Goal: Task Accomplishment & Management: Manage account settings

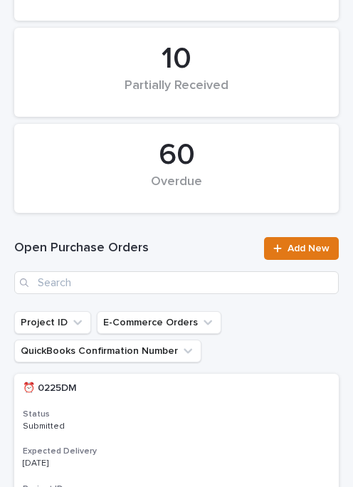
scroll to position [185, 0]
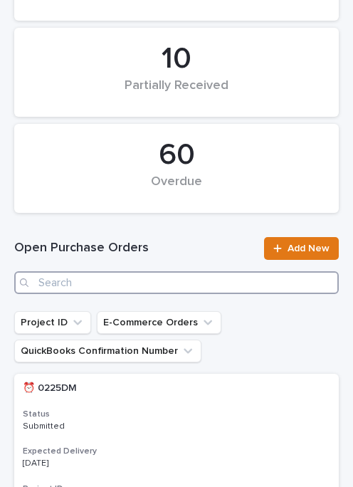
click at [148, 282] on input "Search" at bounding box center [176, 282] width 324 height 23
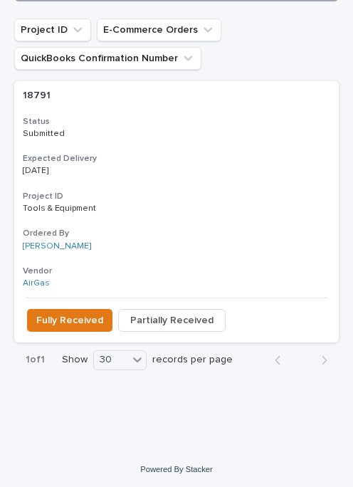
scroll to position [477, 0]
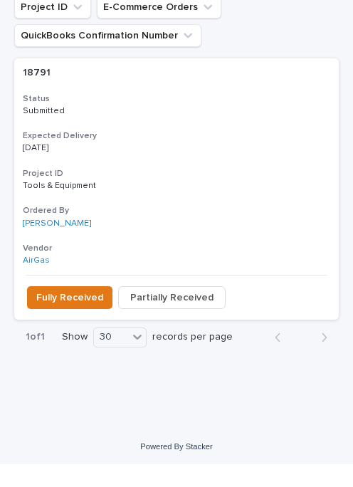
type input "18791"
click at [70, 313] on span "Fully Received" at bounding box center [69, 320] width 67 height 14
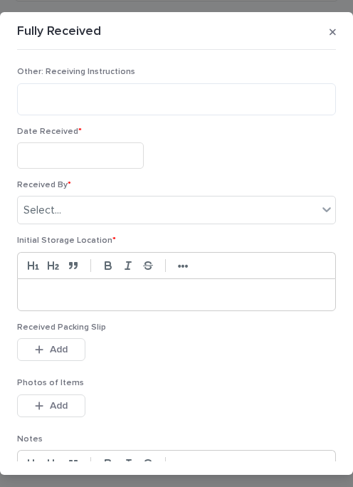
click at [105, 154] on input "text" at bounding box center [80, 155] width 127 height 26
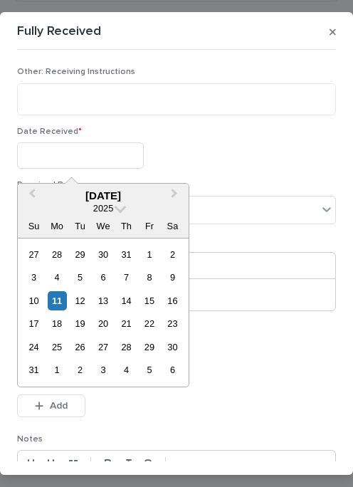
click at [56, 294] on div "11" at bounding box center [57, 300] width 19 height 19
type input "**********"
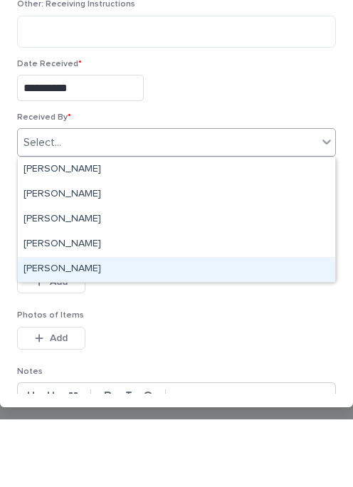
click at [117, 324] on div "[PERSON_NAME]" at bounding box center [176, 336] width 317 height 25
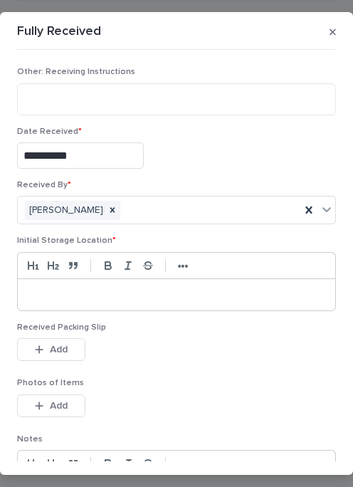
click at [94, 285] on div at bounding box center [176, 294] width 317 height 31
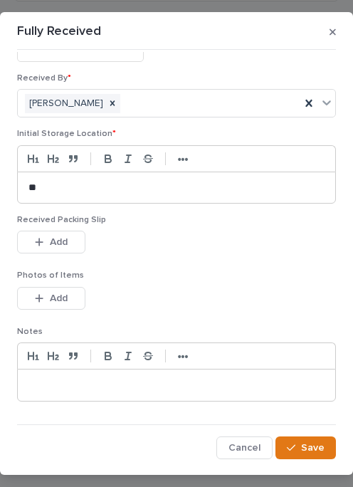
scroll to position [106, 0]
click at [75, 240] on button "Add" at bounding box center [51, 242] width 68 height 23
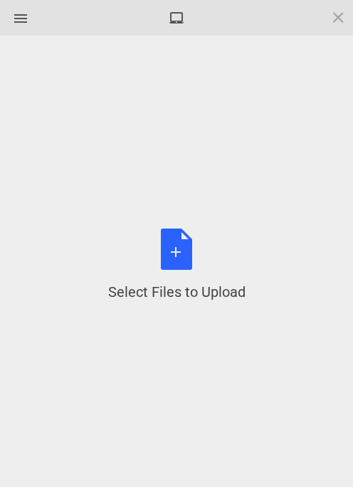
click at [189, 258] on div "Select Files to Upload or Drag and Drop, Copy and Paste Files" at bounding box center [176, 264] width 137 height 73
click at [185, 246] on div "Select Files to Upload or Drag and Drop, Copy and Paste Files" at bounding box center [176, 264] width 137 height 73
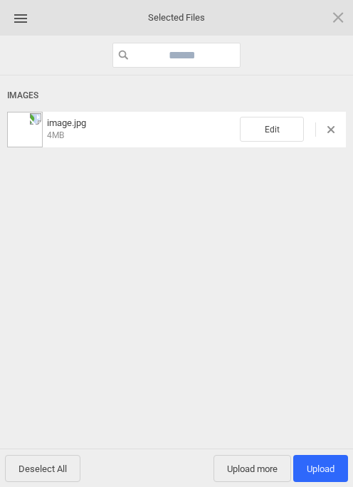
click at [260, 460] on span "Upload more" at bounding box center [252, 468] width 78 height 27
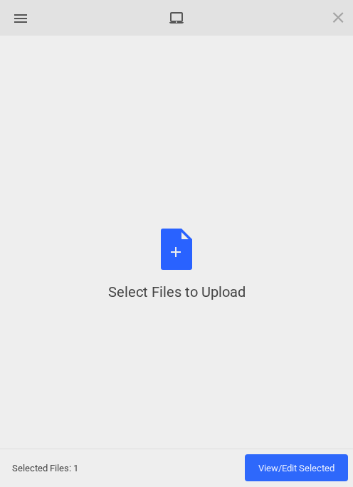
click at [196, 256] on div "Select Files to Upload or Drag and Drop, Copy and Paste Files" at bounding box center [176, 264] width 137 height 73
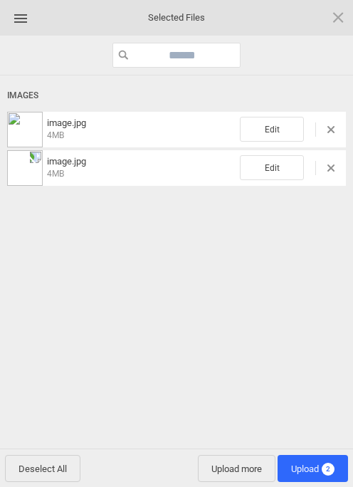
click at [312, 459] on span "Upload 2" at bounding box center [312, 468] width 70 height 27
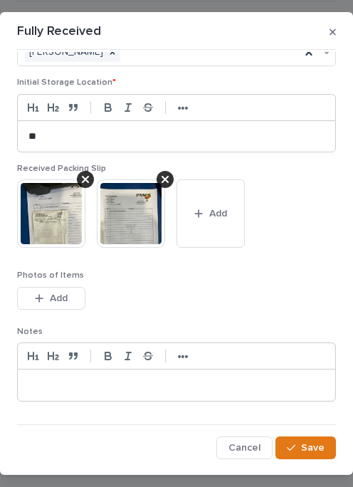
scroll to position [157, 0]
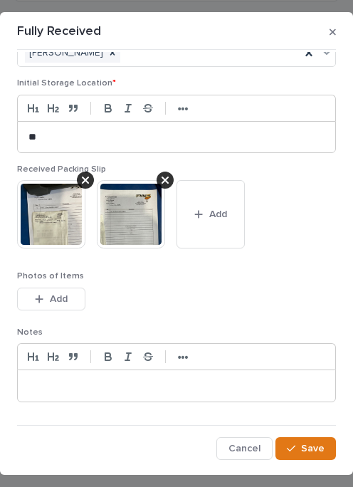
click at [316, 445] on span "Save" at bounding box center [312, 448] width 23 height 10
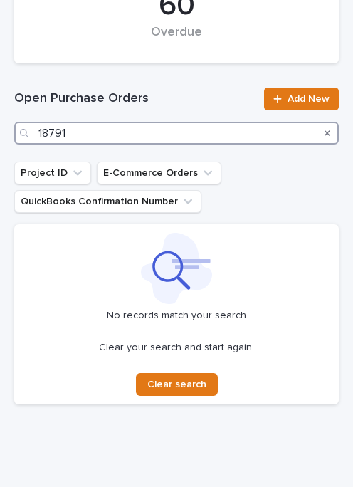
click at [161, 127] on input "18791" at bounding box center [176, 133] width 324 height 23
type input "1"
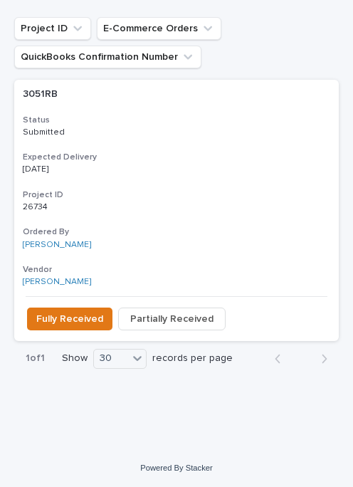
scroll to position [477, 0]
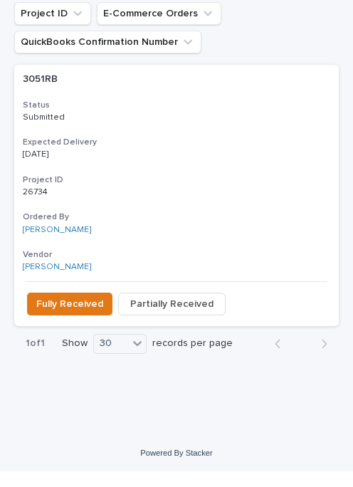
type input "3051"
click at [62, 313] on span "Fully Received" at bounding box center [69, 320] width 67 height 14
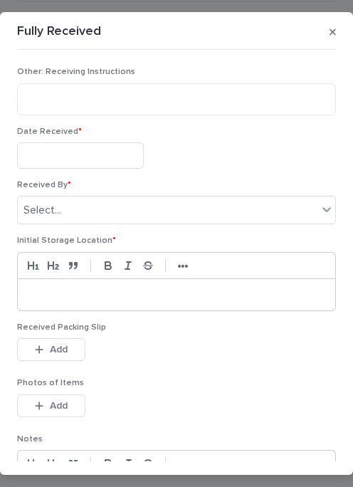
click at [107, 145] on input "text" at bounding box center [80, 155] width 127 height 26
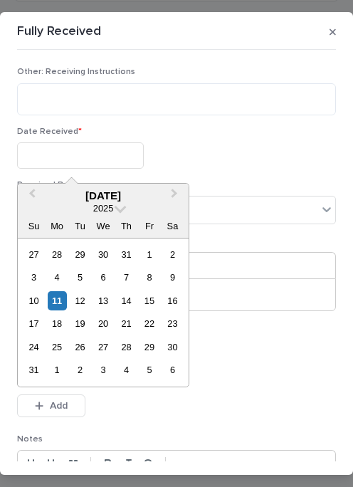
click at [60, 299] on div "11" at bounding box center [57, 300] width 19 height 19
type input "**********"
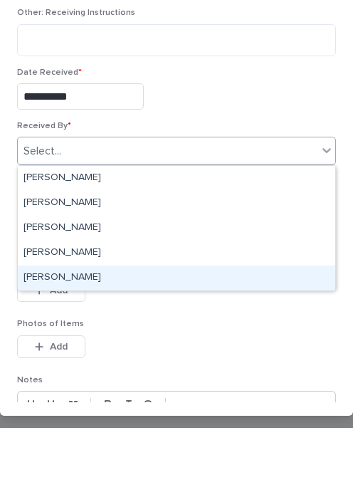
click at [92, 324] on div "[PERSON_NAME]" at bounding box center [176, 336] width 317 height 25
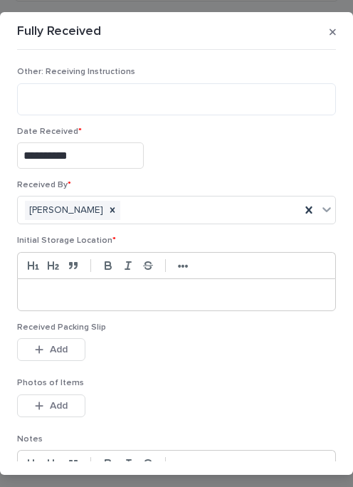
click at [93, 279] on div at bounding box center [176, 294] width 317 height 31
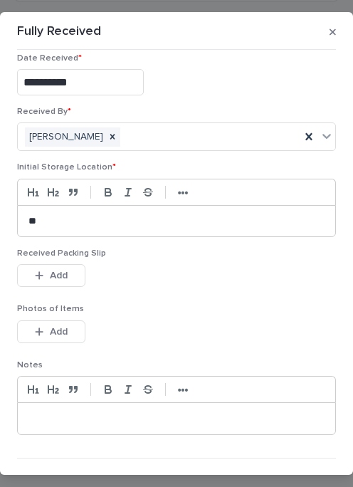
scroll to position [77, 0]
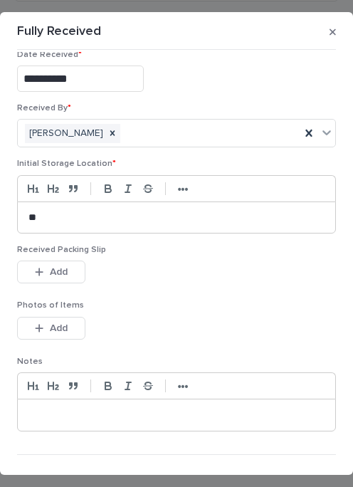
click at [70, 265] on button "Add" at bounding box center [51, 271] width 68 height 23
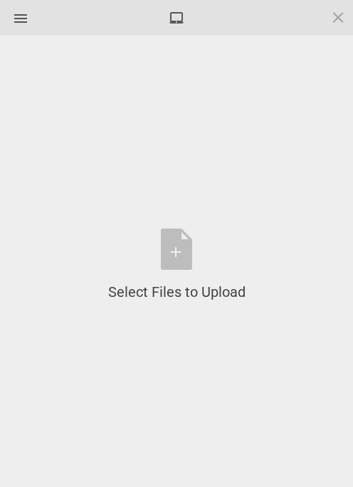
click at [179, 241] on div "Select Files to Upload or Drag and Drop, Copy and Paste Files" at bounding box center [176, 264] width 137 height 73
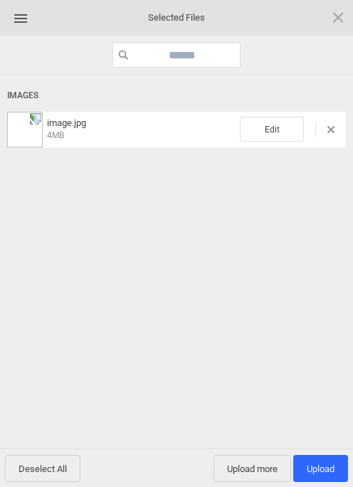
click at [265, 455] on span "Upload more" at bounding box center [252, 468] width 78 height 27
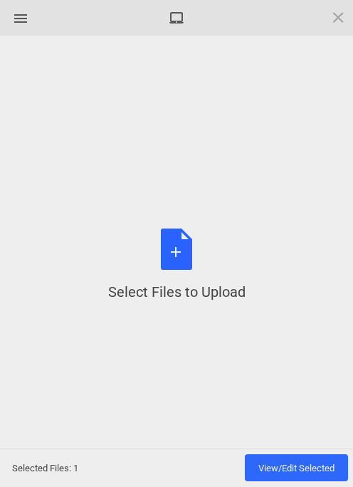
click at [187, 253] on div "Select Files to Upload or Drag and Drop, Copy and Paste Files" at bounding box center [176, 264] width 137 height 73
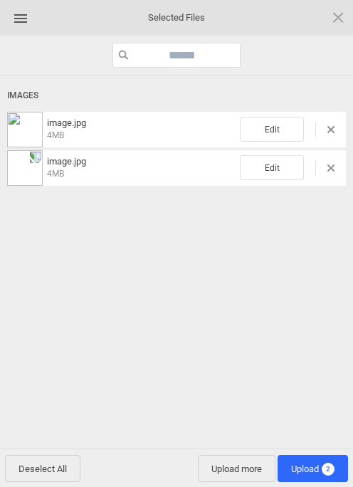
click at [313, 461] on span "Upload 2" at bounding box center [312, 468] width 70 height 27
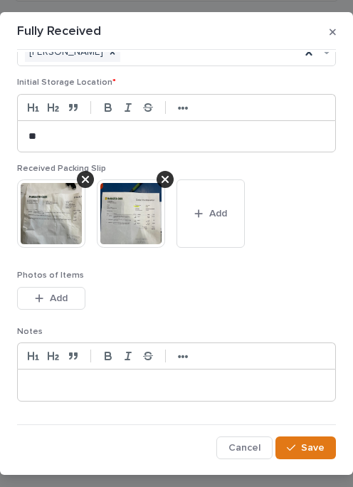
scroll to position [157, 0]
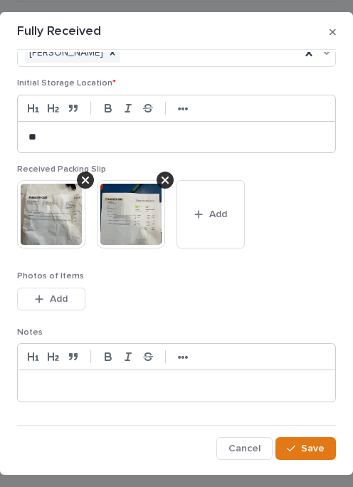
click at [302, 454] on button "Save" at bounding box center [305, 448] width 60 height 23
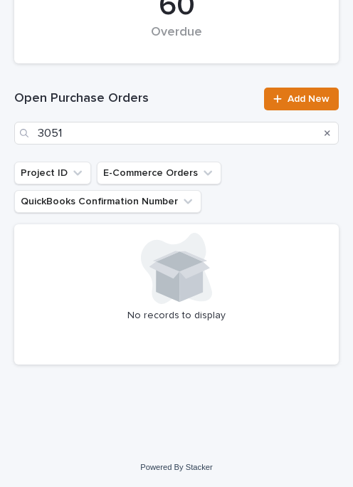
scroll to position [334, 0]
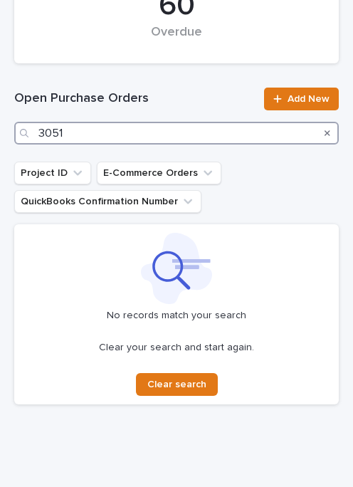
click at [144, 122] on input "3051" at bounding box center [176, 133] width 324 height 23
click at [120, 135] on input "3051" at bounding box center [176, 133] width 324 height 23
type input "3"
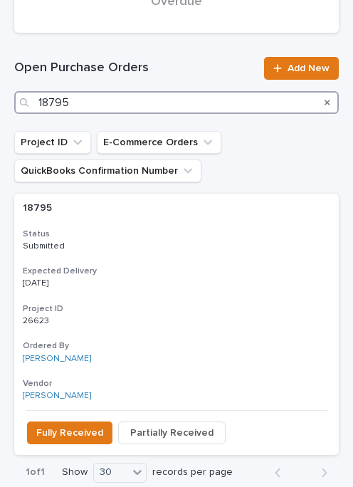
scroll to position [364, 0]
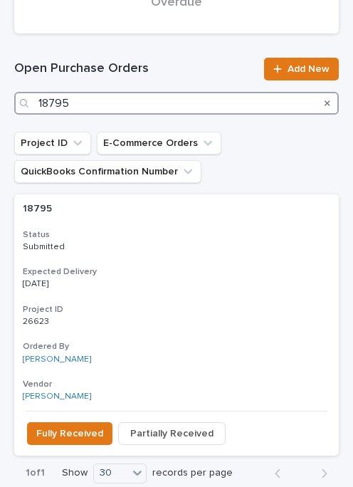
click at [188, 102] on input "18795" at bounding box center [176, 103] width 324 height 23
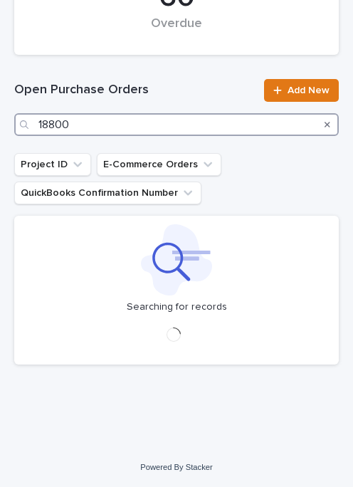
scroll to position [343, 0]
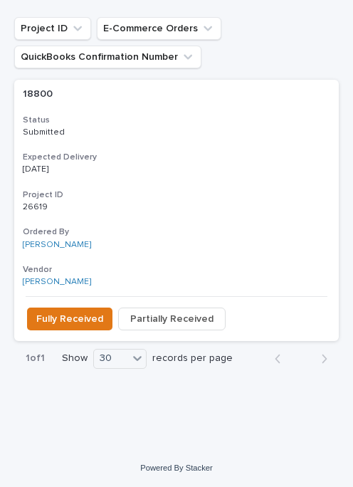
scroll to position [477, 0]
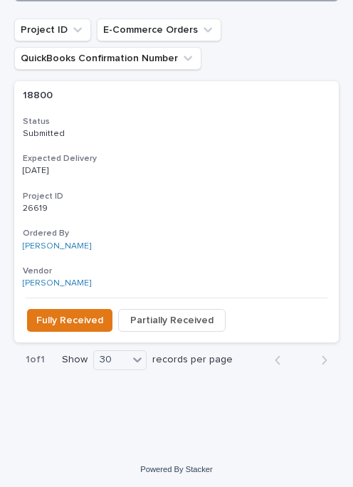
type input "18800"
click at [77, 309] on button "Fully Received" at bounding box center [69, 320] width 85 height 23
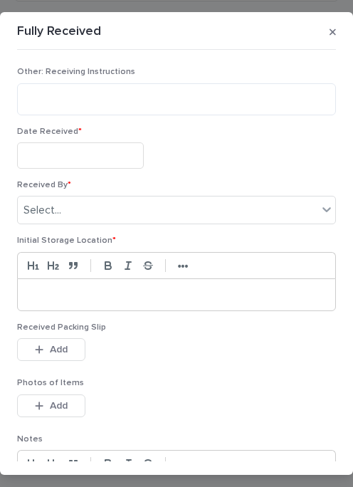
click at [101, 144] on input "text" at bounding box center [80, 155] width 127 height 26
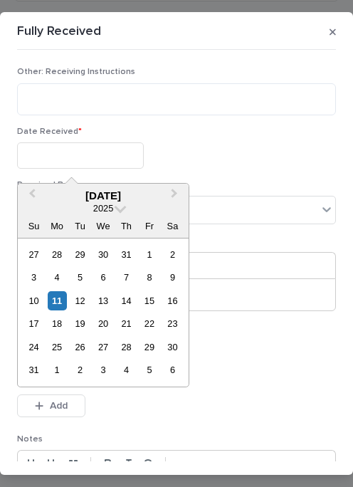
click at [64, 292] on div "11" at bounding box center [57, 300] width 19 height 19
type input "**********"
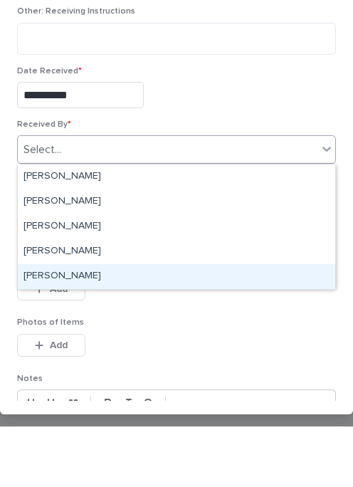
click at [96, 324] on div "[PERSON_NAME]" at bounding box center [176, 336] width 317 height 25
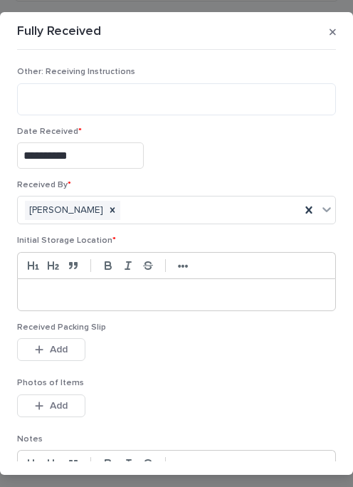
click at [100, 287] on p at bounding box center [176, 294] width 296 height 14
click at [164, 280] on div "********" at bounding box center [176, 294] width 317 height 31
click at [128, 285] on div "********" at bounding box center [176, 294] width 317 height 31
click at [149, 290] on p "********" at bounding box center [176, 294] width 296 height 14
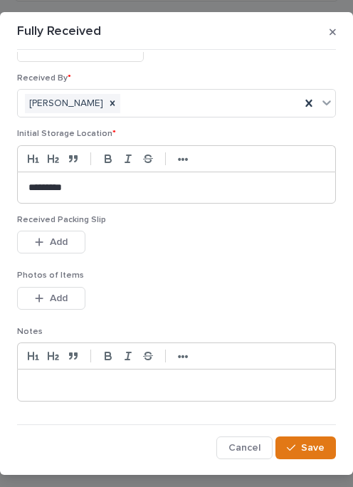
scroll to position [106, 0]
click at [71, 244] on button "Add" at bounding box center [51, 242] width 68 height 23
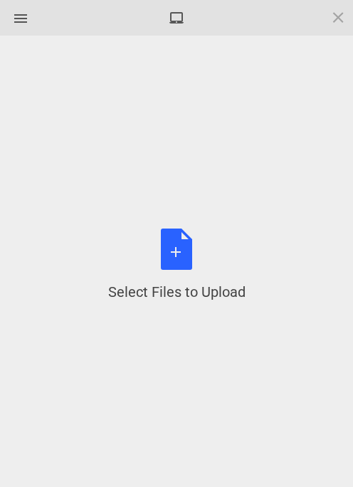
click at [168, 216] on div "Select Files to Upload or Drag and Drop, Copy and Paste Files" at bounding box center [176, 264] width 310 height 415
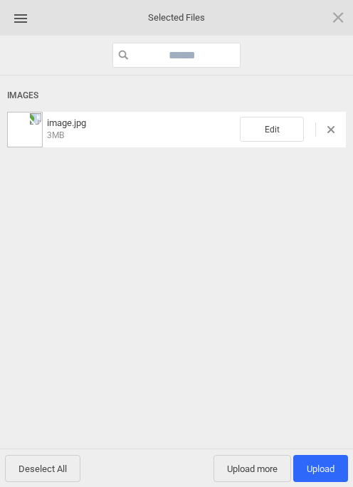
click at [263, 461] on span "Upload more" at bounding box center [252, 468] width 78 height 27
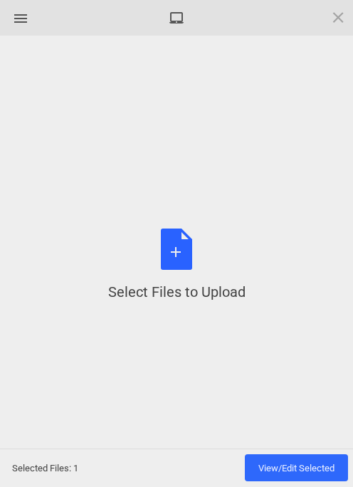
click at [186, 275] on div "Select Files to Upload or Drag and Drop, Copy and Paste Files" at bounding box center [176, 264] width 137 height 73
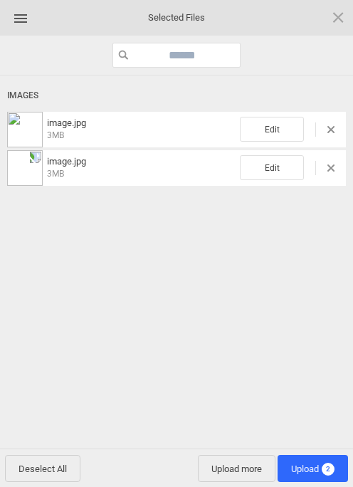
click at [315, 461] on span "Upload 2" at bounding box center [312, 468] width 70 height 27
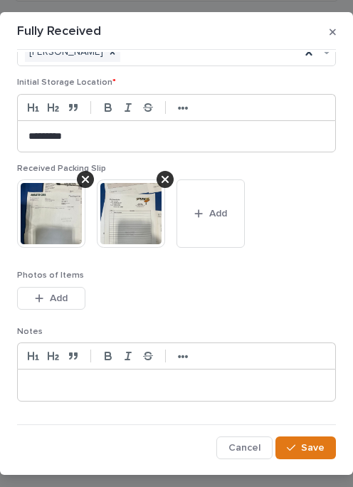
scroll to position [157, 0]
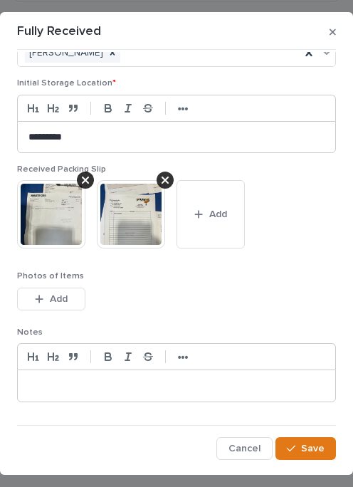
click at [324, 450] on span "Save" at bounding box center [312, 448] width 23 height 10
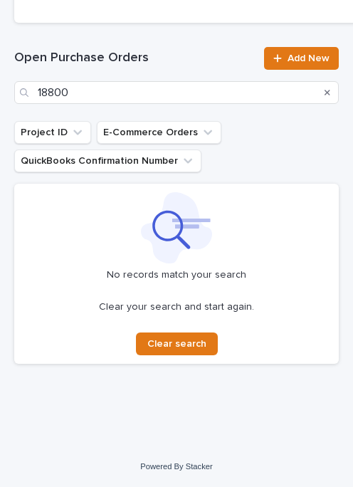
scroll to position [374, 0]
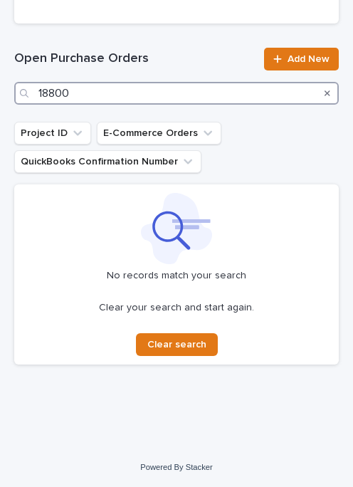
click at [147, 85] on input "18800" at bounding box center [176, 93] width 324 height 23
click at [163, 89] on input "18800" at bounding box center [176, 93] width 324 height 23
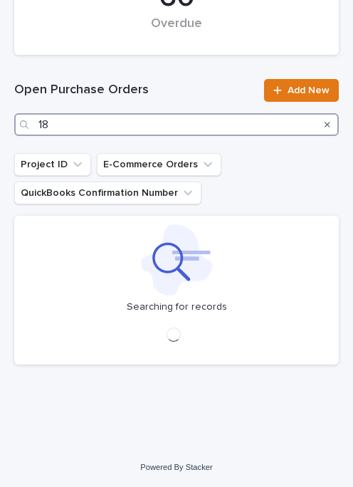
scroll to position [343, 0]
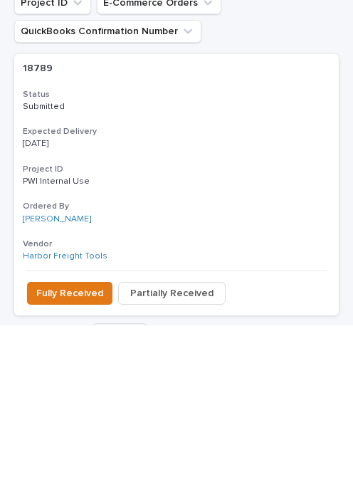
type input "18789"
click at [90, 447] on span "Fully Received" at bounding box center [69, 454] width 67 height 14
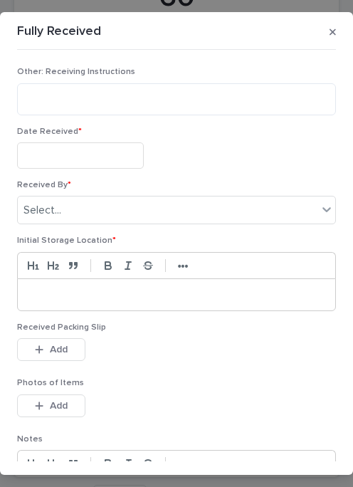
click at [88, 151] on input "text" at bounding box center [80, 155] width 127 height 26
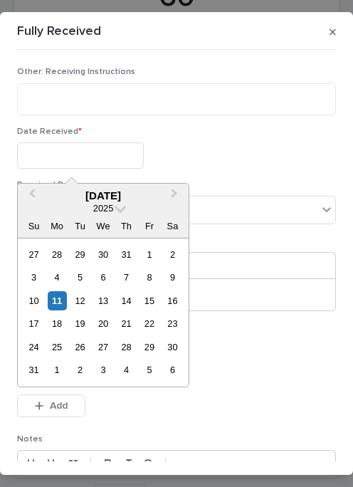
click at [60, 285] on div "4" at bounding box center [57, 276] width 19 height 19
type input "**********"
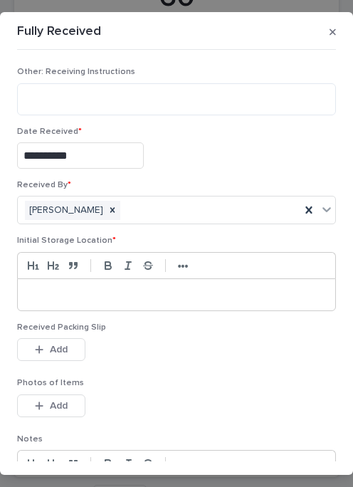
click at [77, 282] on div at bounding box center [176, 294] width 317 height 31
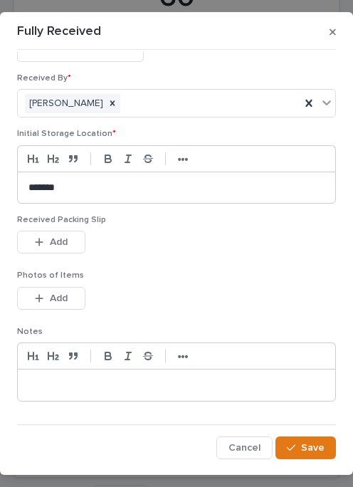
scroll to position [106, 0]
click at [75, 239] on button "Add" at bounding box center [51, 242] width 68 height 23
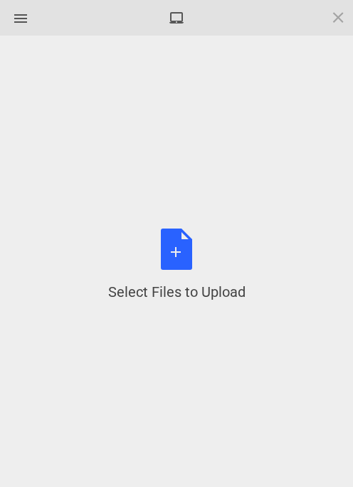
click at [182, 247] on div "Select Files to Upload or Drag and Drop, Copy and Paste Files" at bounding box center [176, 264] width 137 height 73
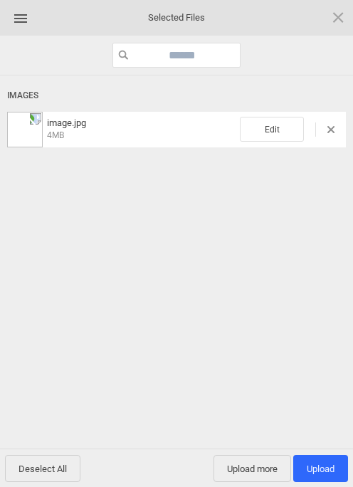
click at [324, 457] on span "Upload 1" at bounding box center [320, 468] width 55 height 27
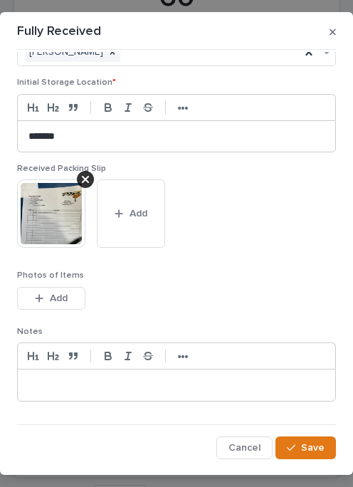
scroll to position [157, 0]
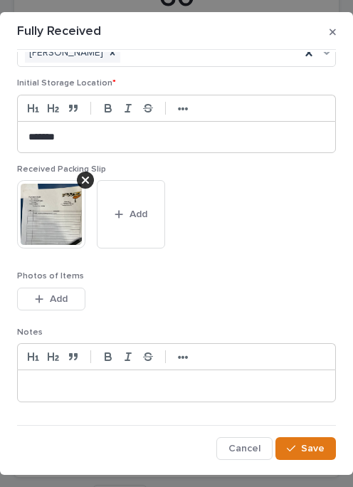
click at [315, 443] on span "Save" at bounding box center [312, 448] width 23 height 10
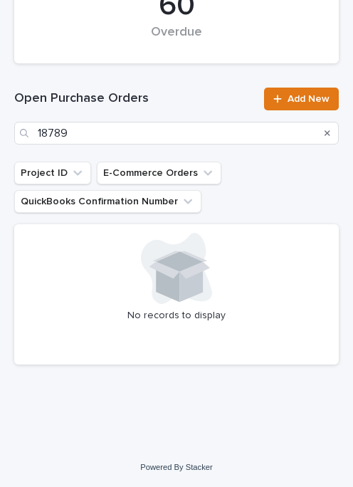
scroll to position [334, 0]
